Goal: Task Accomplishment & Management: Use online tool/utility

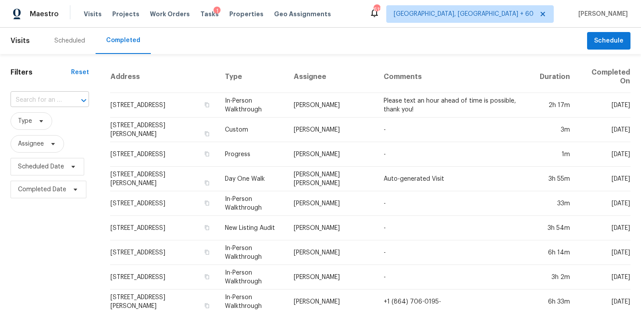
click at [58, 99] on input "text" at bounding box center [38, 100] width 54 height 14
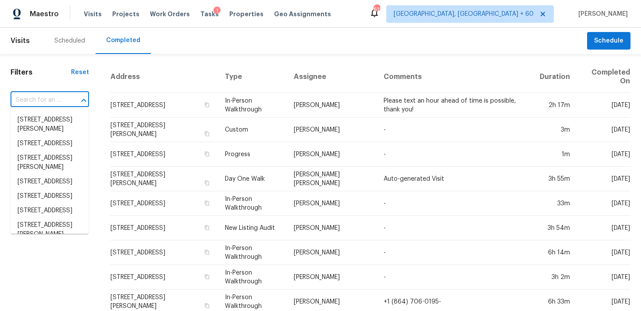
paste input "[STREET_ADDRESS]"
type input "[STREET_ADDRESS]"
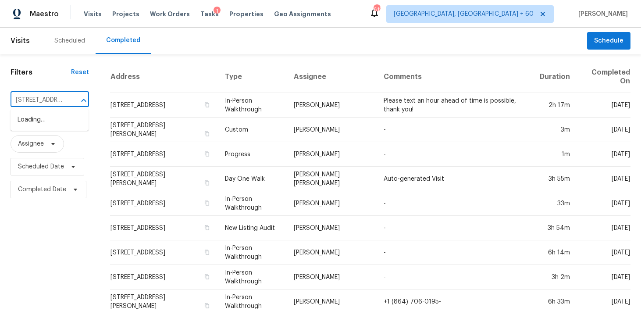
scroll to position [0, 85]
click at [34, 125] on li "[STREET_ADDRESS]" at bounding box center [50, 120] width 78 height 14
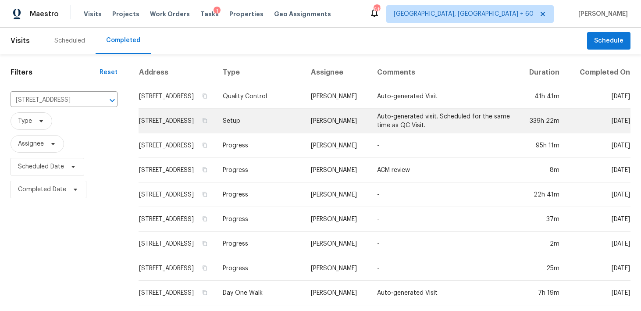
click at [278, 130] on td "Setup" at bounding box center [260, 121] width 88 height 25
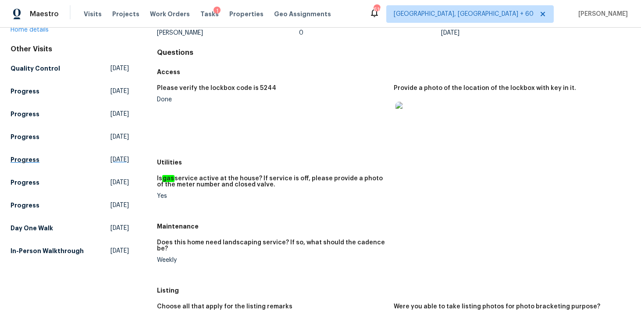
scroll to position [75, 0]
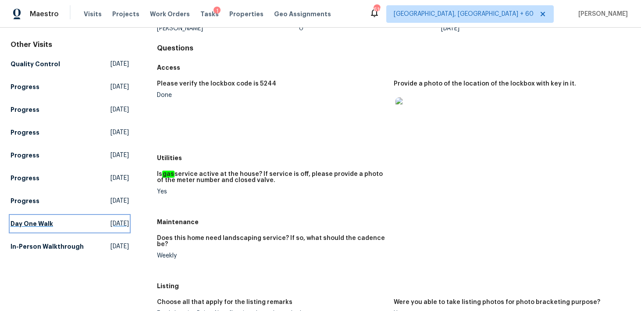
click at [23, 217] on link "Day One Walk [DATE]" at bounding box center [70, 224] width 118 height 16
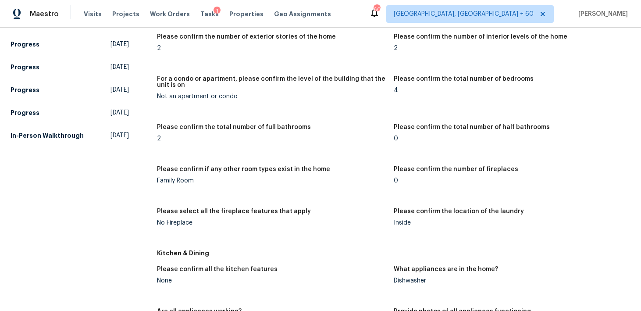
scroll to position [809, 0]
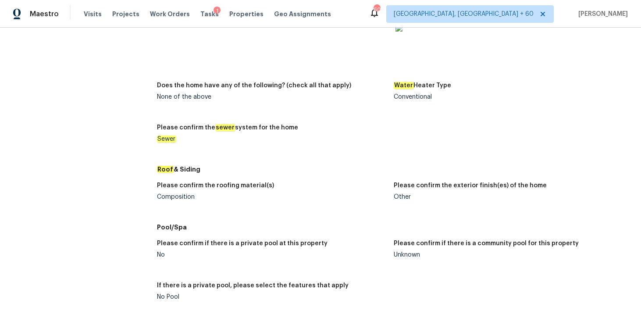
click at [173, 197] on div "Composition" at bounding box center [272, 197] width 230 height 6
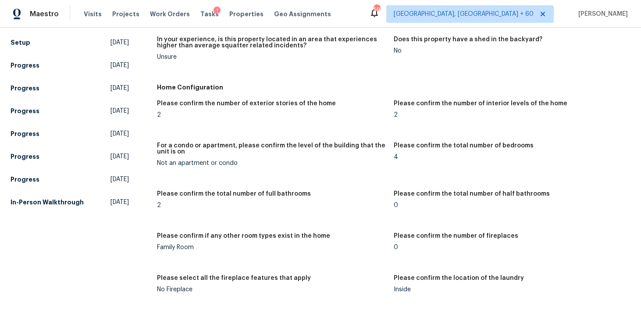
scroll to position [0, 0]
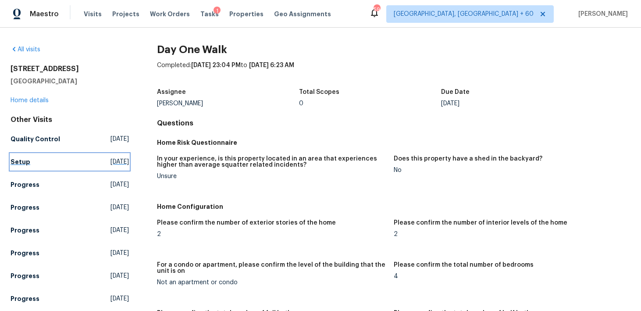
click at [22, 160] on h5 "Setup" at bounding box center [21, 161] width 20 height 9
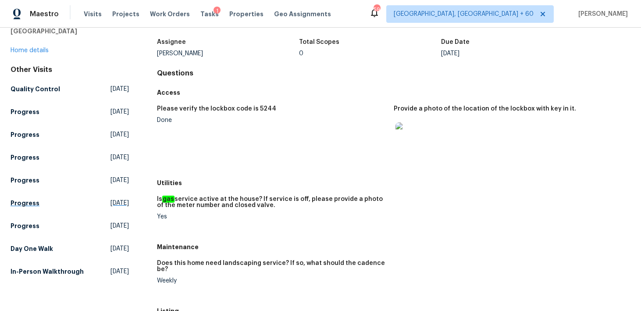
scroll to position [35, 0]
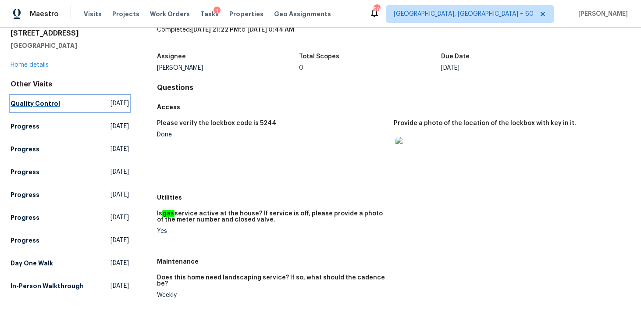
click at [28, 105] on h5 "Quality Control" at bounding box center [36, 103] width 50 height 9
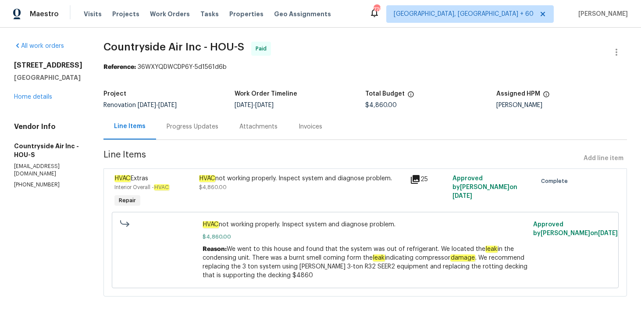
click at [184, 121] on div "Progress Updates" at bounding box center [192, 127] width 73 height 26
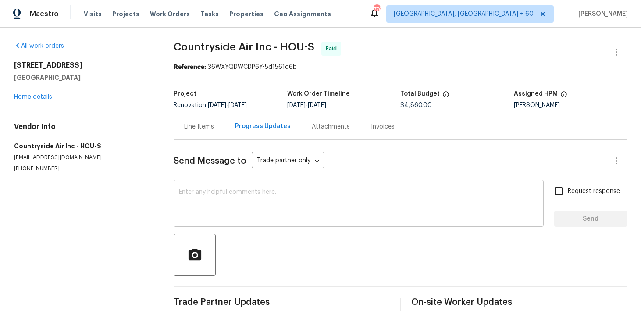
scroll to position [84, 0]
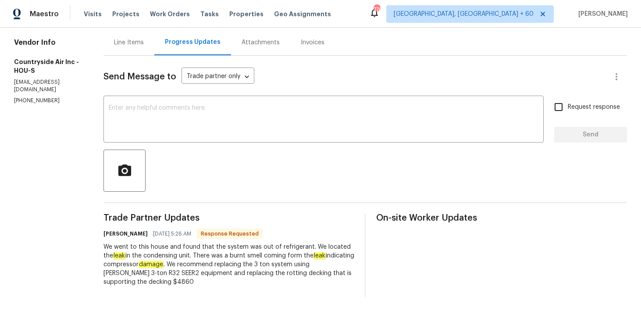
click at [306, 43] on div "Invoices" at bounding box center [313, 42] width 24 height 9
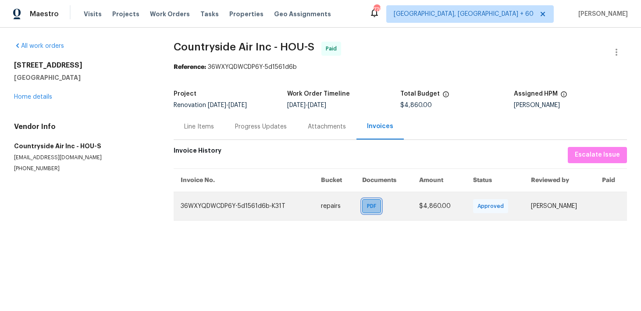
click at [368, 208] on span "PDF" at bounding box center [373, 206] width 13 height 9
